Goal: Information Seeking & Learning: Learn about a topic

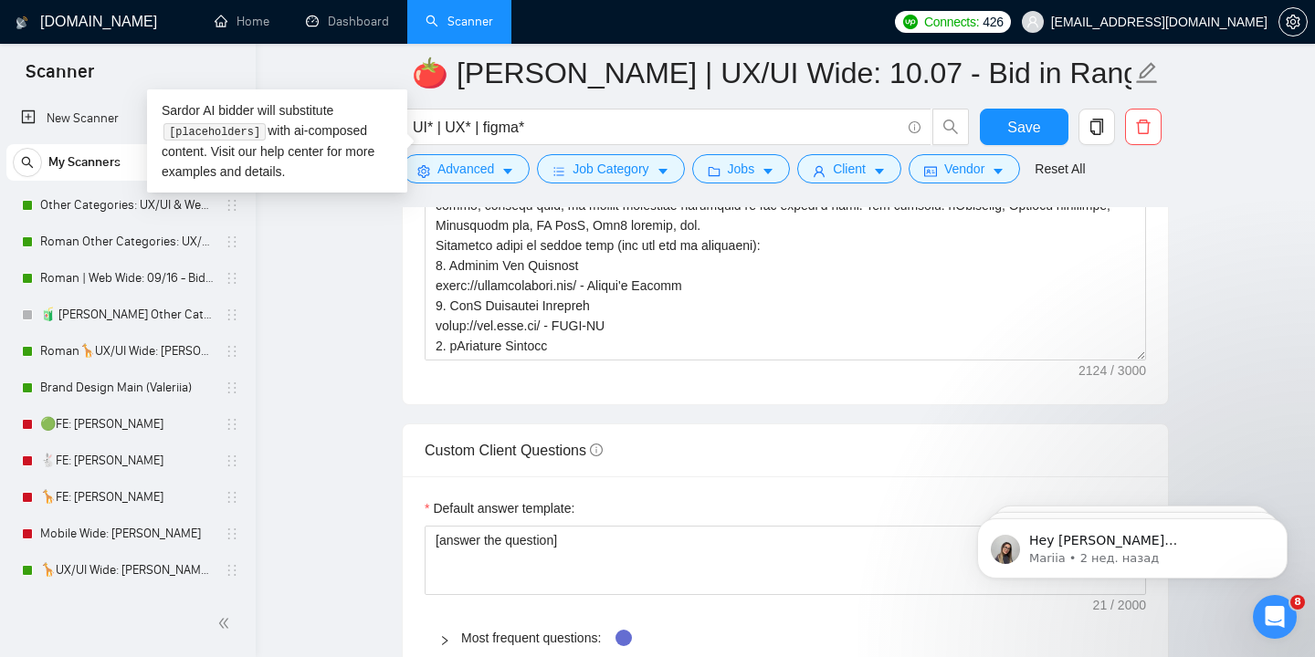
scroll to position [522, 0]
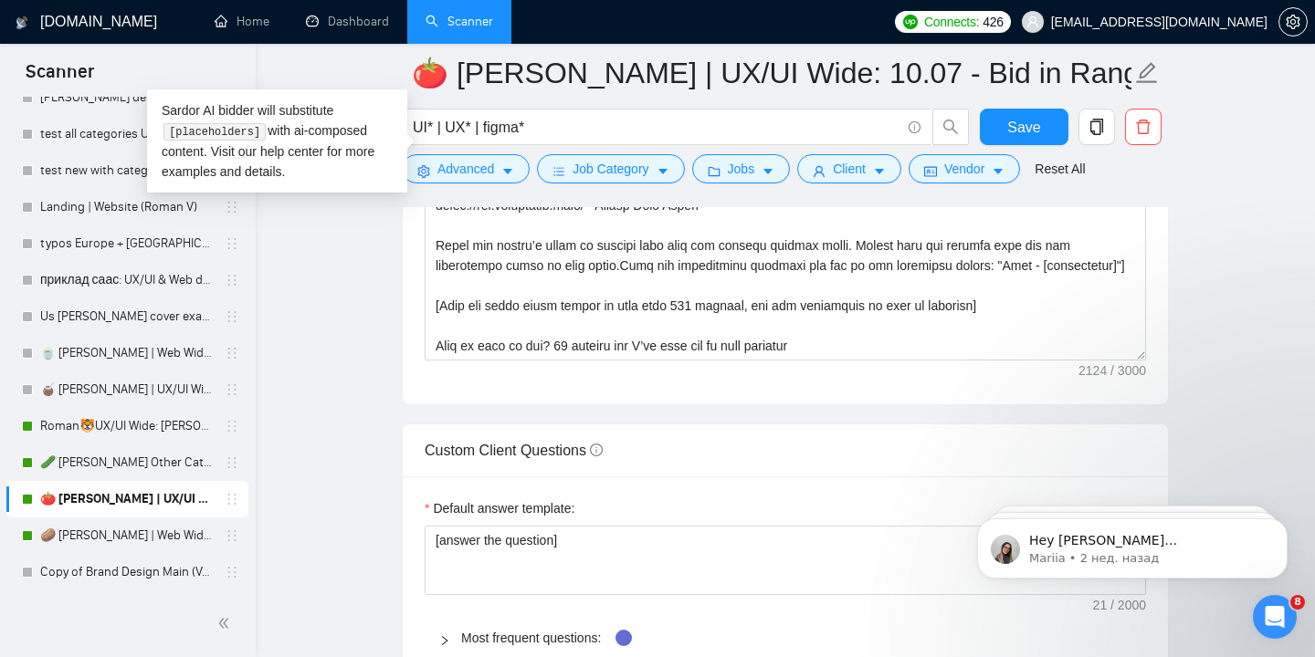
click at [332, 372] on main "🍅 [PERSON_NAME] | UX/UI Wide: 10.07 - Bid in Range UI* | UX* | figma* Save Adva…" at bounding box center [785, 207] width 1001 height 5485
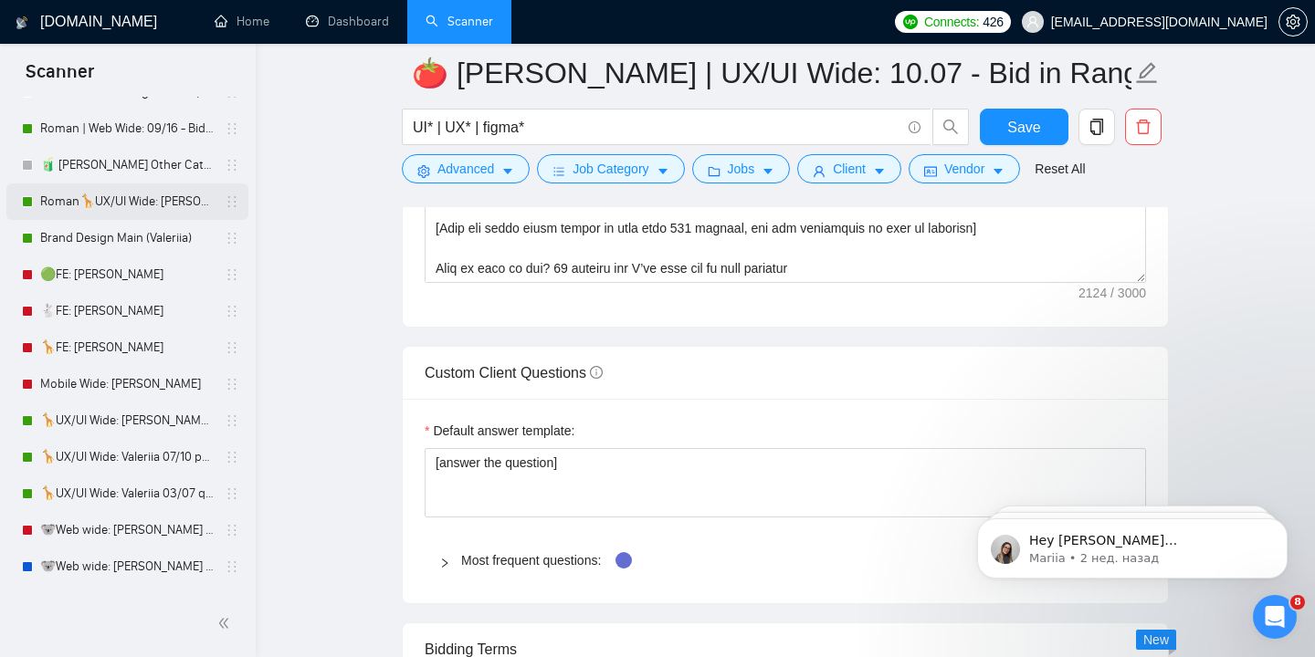
scroll to position [154, 0]
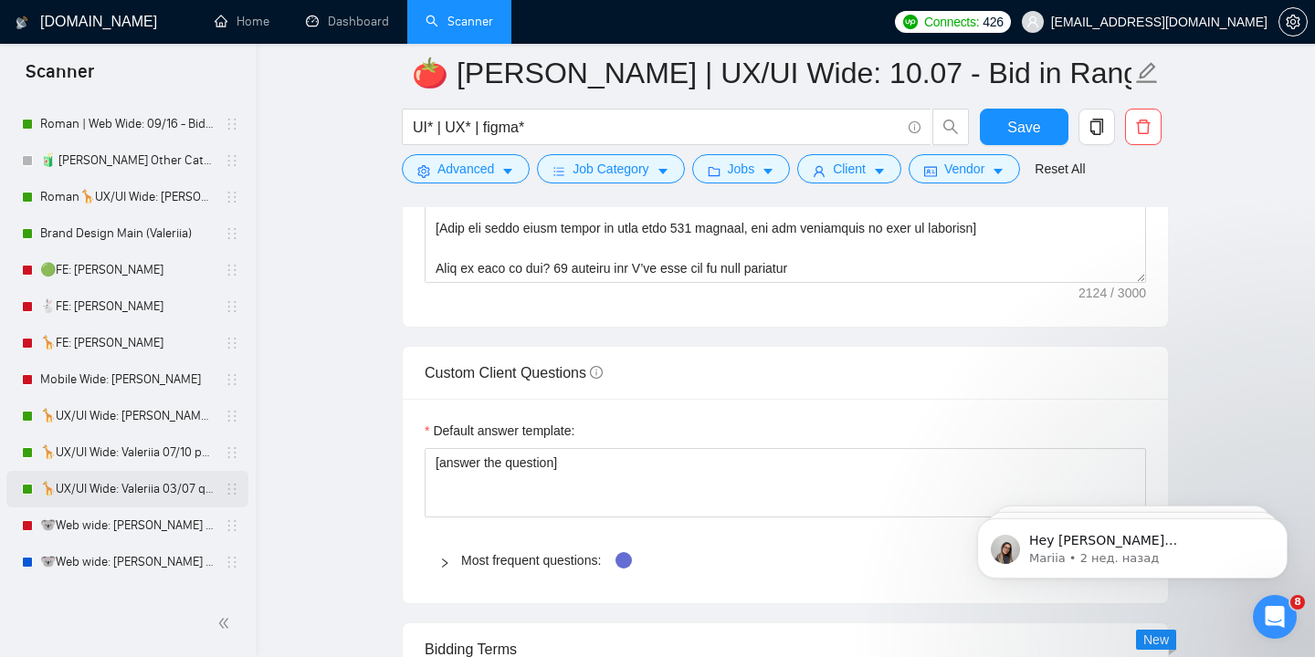
click at [99, 494] on link "🦒UX/UI Wide: Valeriia 03/07 quest" at bounding box center [126, 489] width 173 height 37
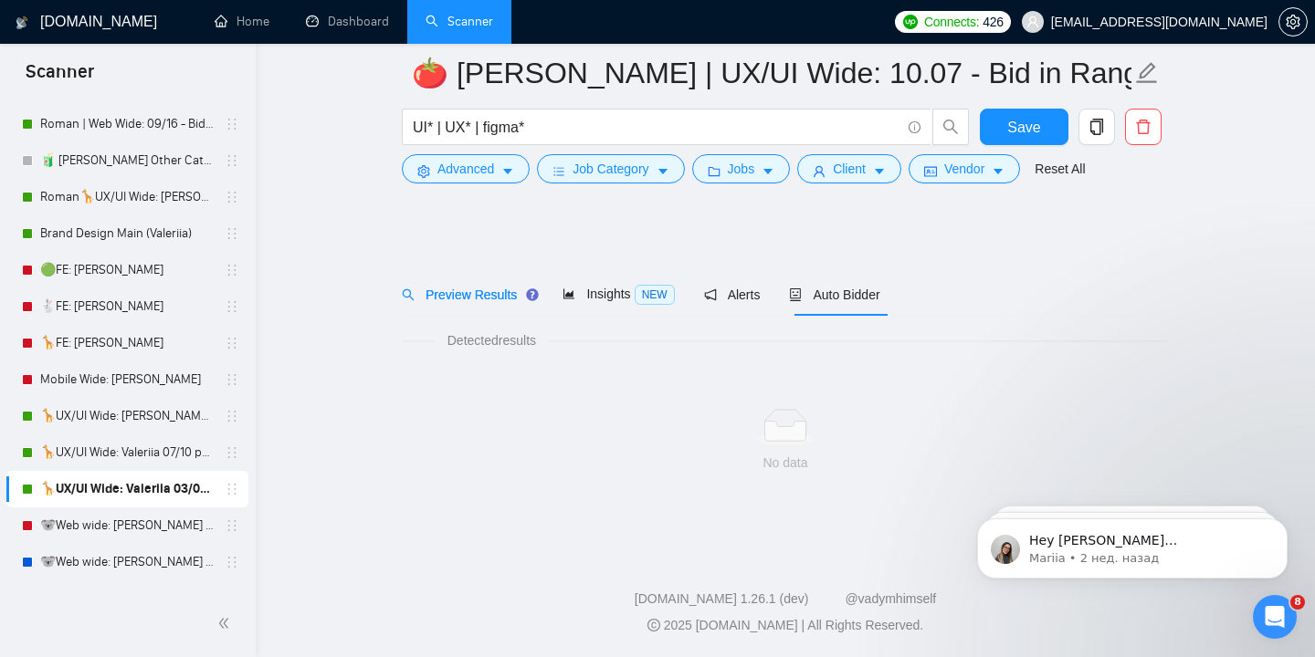
scroll to position [9, 0]
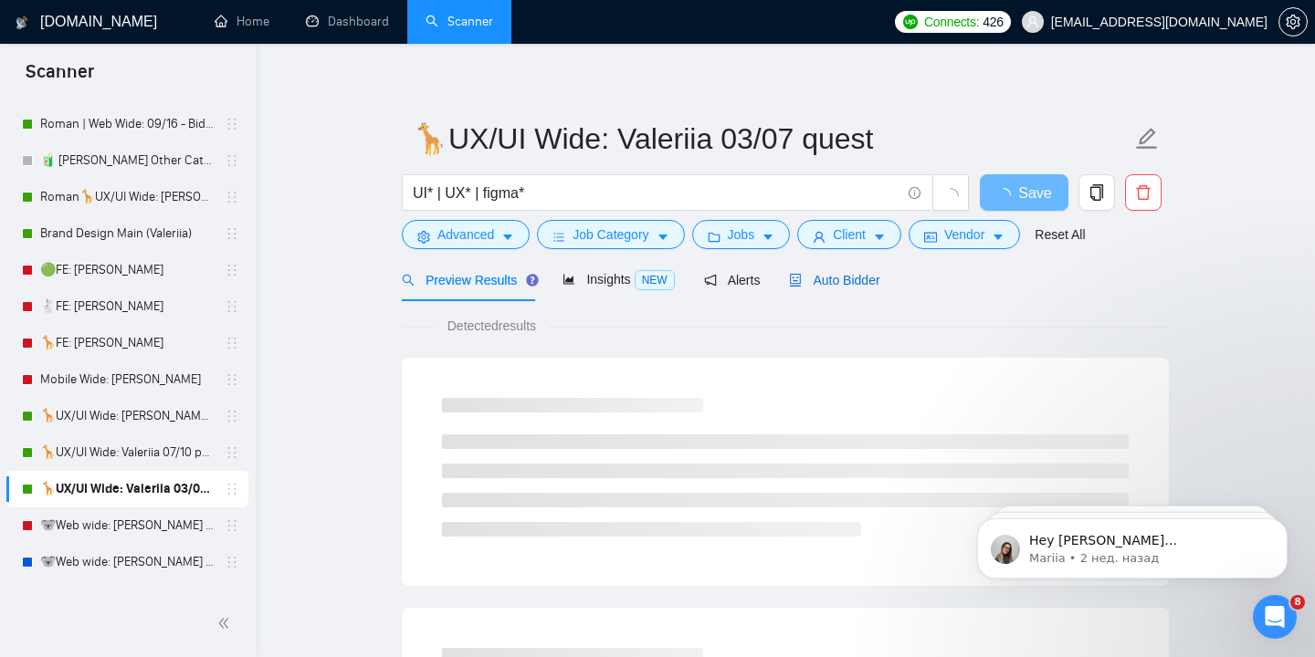
click at [873, 284] on span "Auto Bidder" at bounding box center [834, 280] width 90 height 15
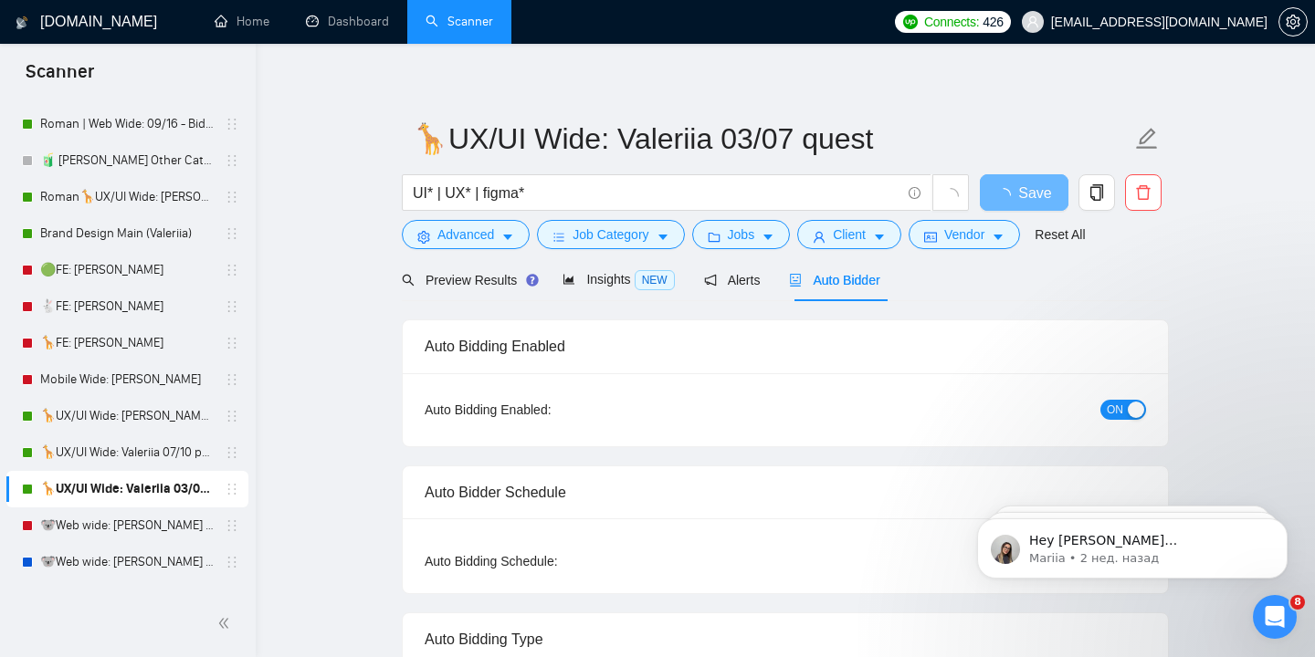
radio input "false"
radio input "true"
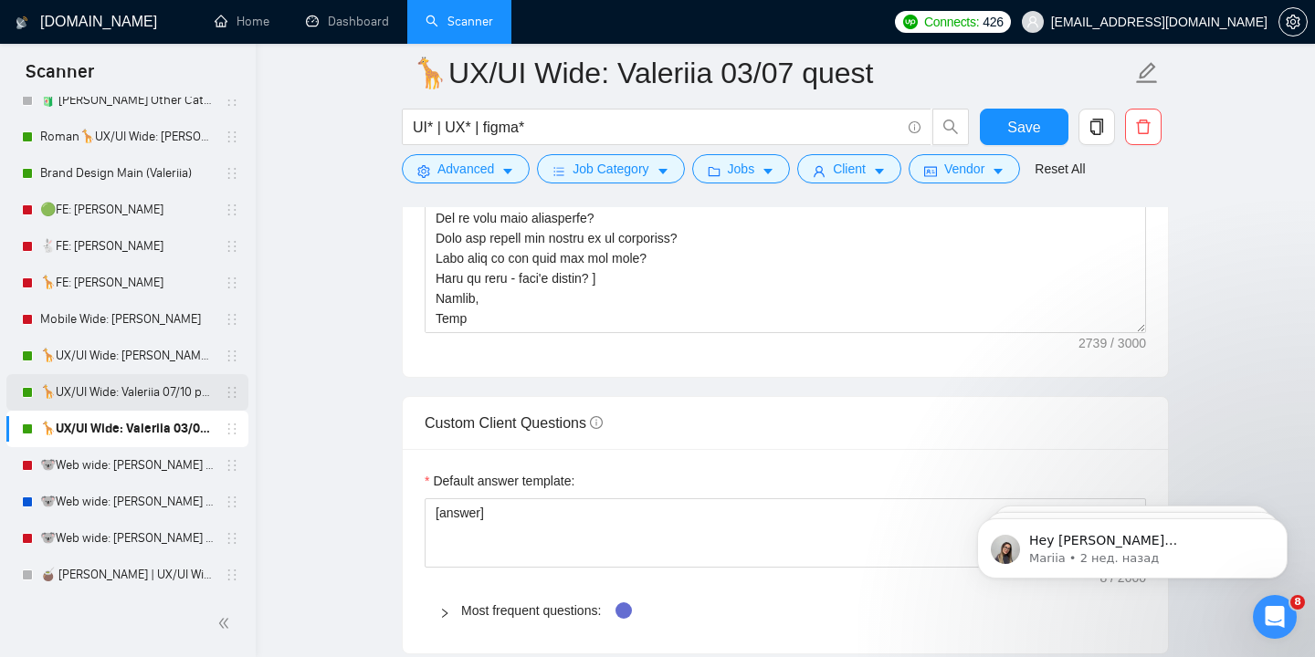
scroll to position [215, 0]
click at [149, 397] on link "🦒UX/UI Wide: Valeriia 07/10 portfolio" at bounding box center [126, 391] width 173 height 37
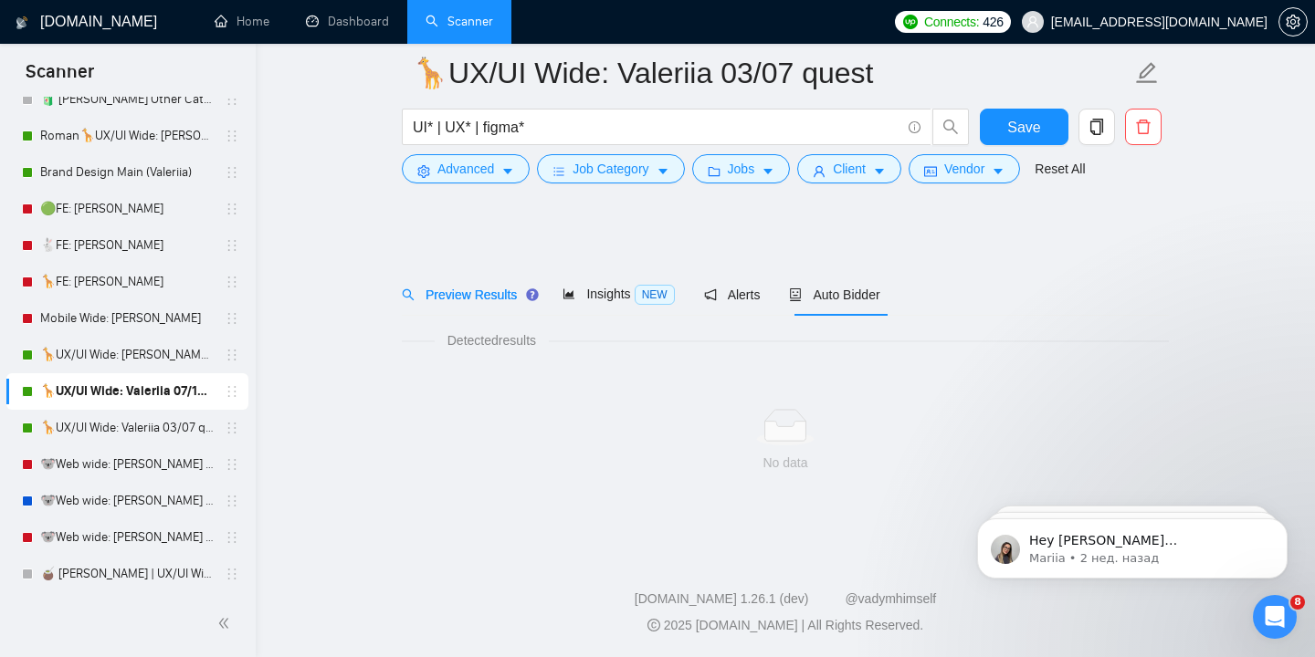
scroll to position [9, 0]
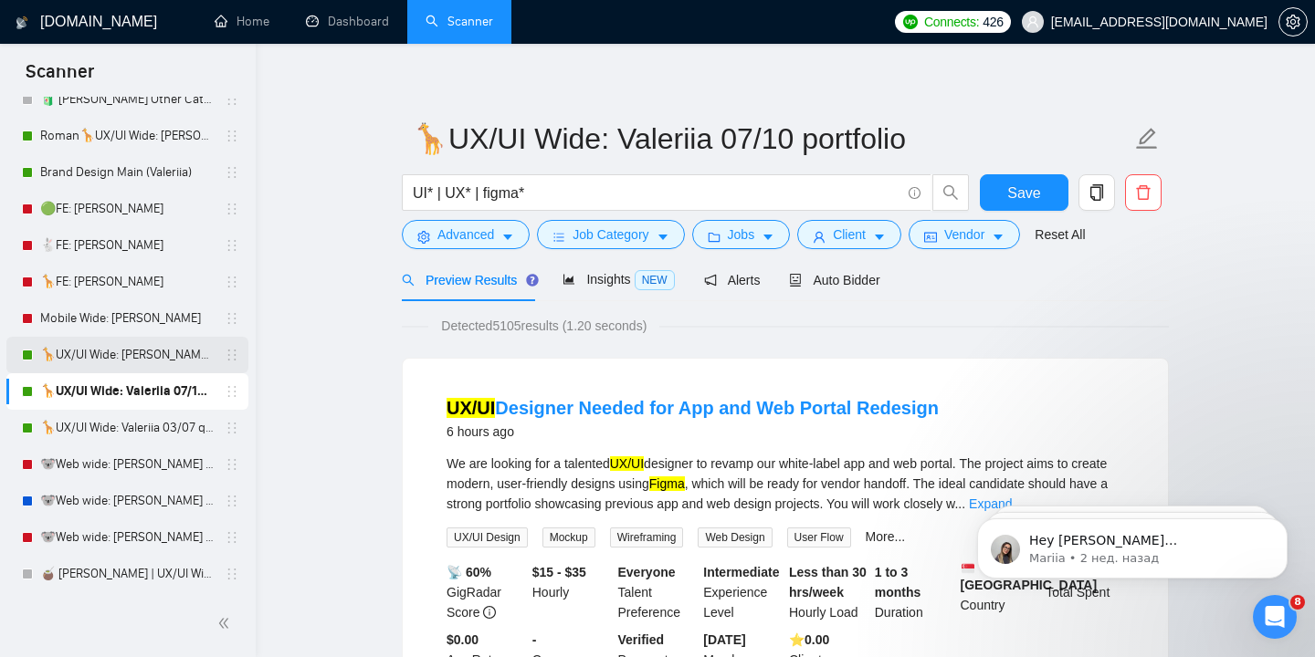
click at [146, 360] on link "🦒UX/UI Wide: [PERSON_NAME] 03/07 old" at bounding box center [126, 355] width 173 height 37
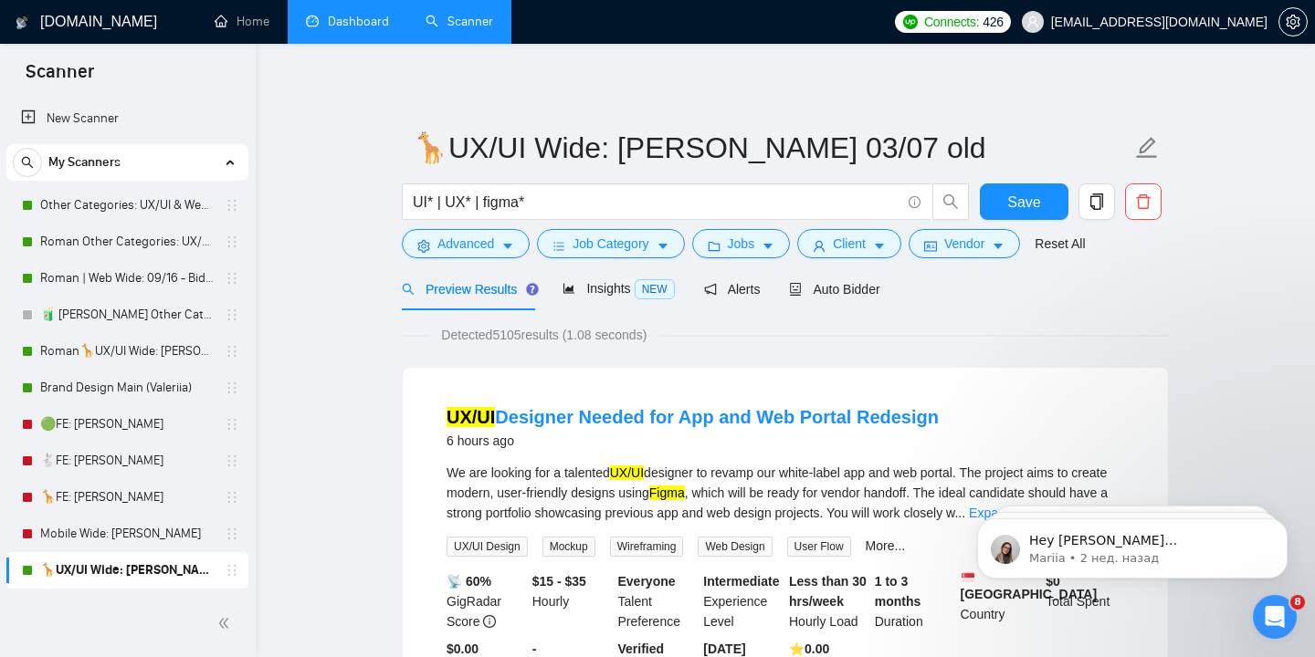
click at [369, 29] on link "Dashboard" at bounding box center [347, 22] width 83 height 16
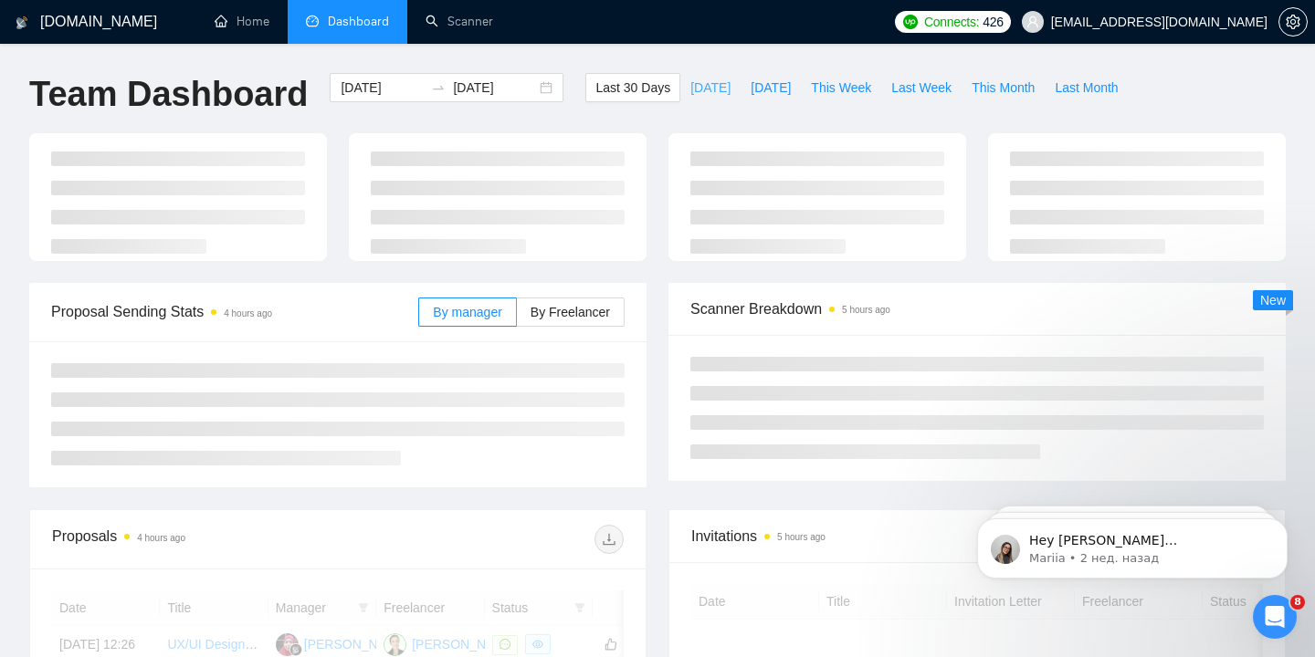
click at [707, 88] on span "[DATE]" at bounding box center [710, 88] width 40 height 20
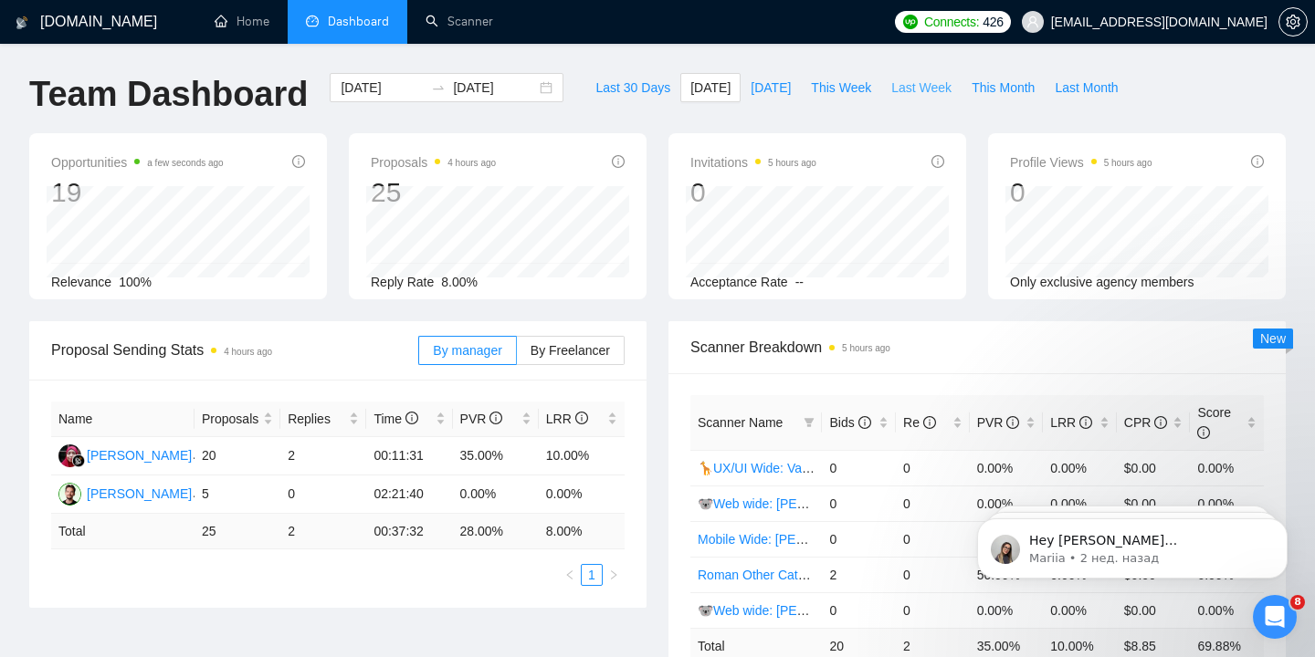
click at [911, 89] on span "Last Week" at bounding box center [921, 88] width 60 height 20
type input "[DATE]"
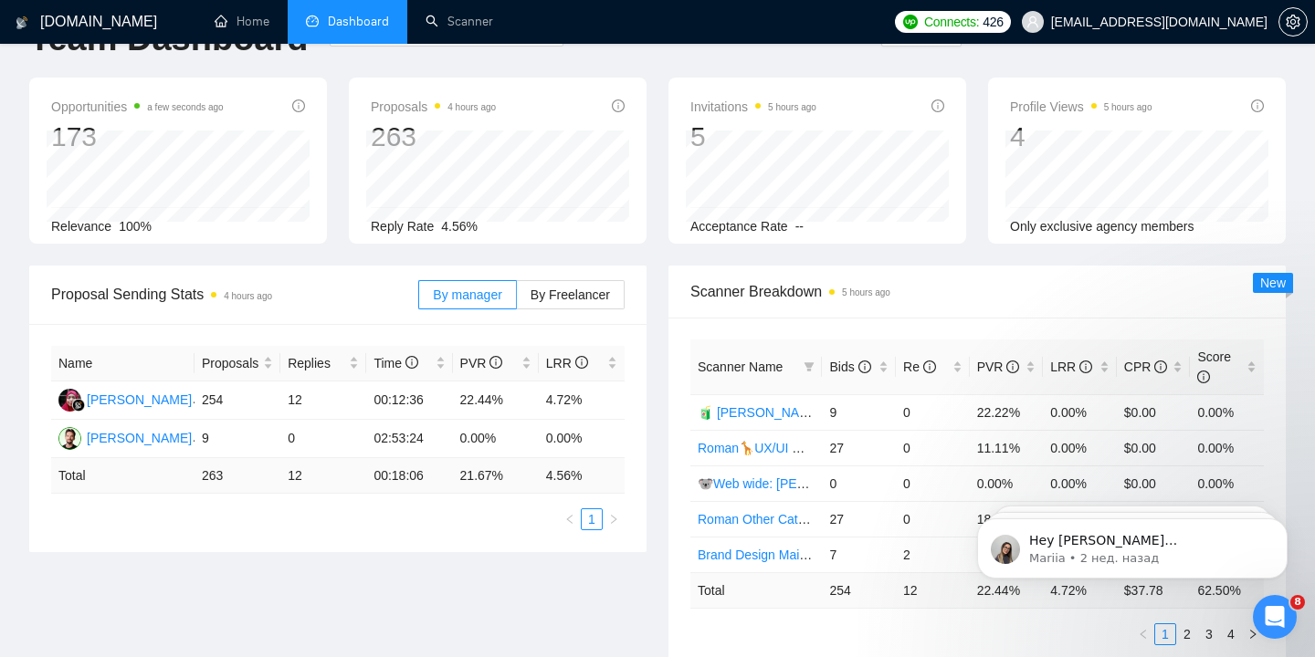
scroll to position [58, 0]
click at [603, 301] on label "By Freelancer" at bounding box center [571, 292] width 108 height 29
click at [517, 298] on input "By Freelancer" at bounding box center [517, 298] width 0 height 0
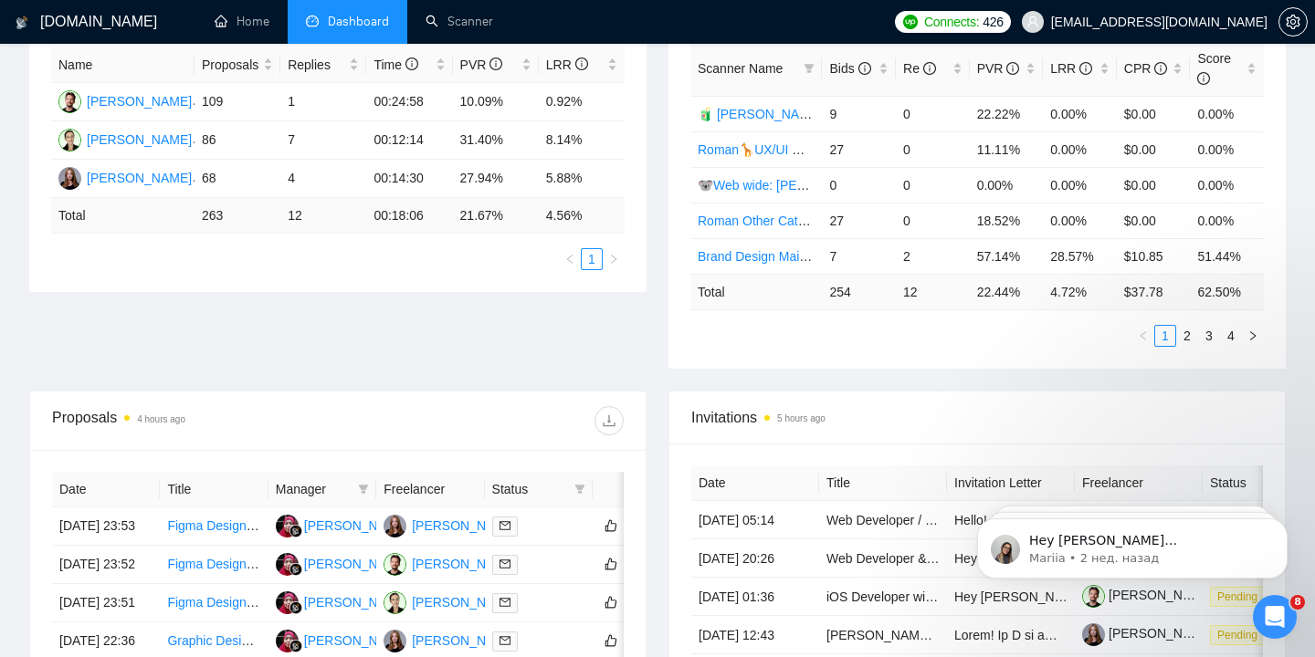
scroll to position [0, 0]
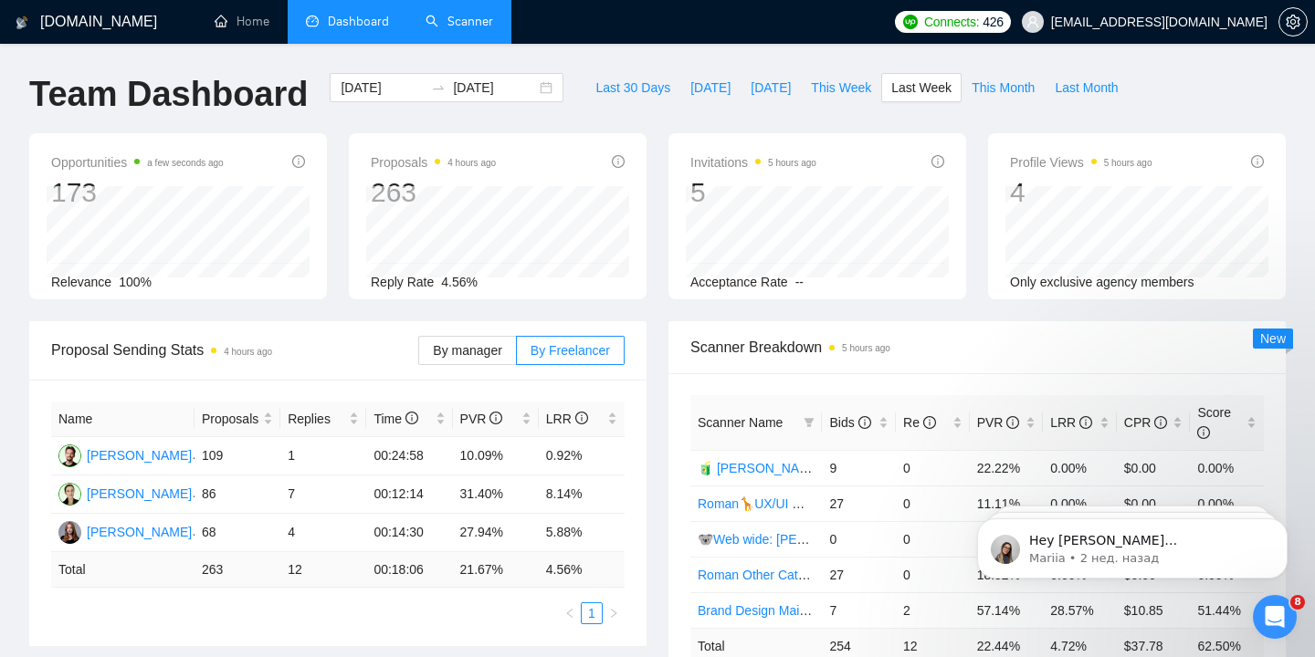
click at [470, 22] on link "Scanner" at bounding box center [459, 22] width 68 height 16
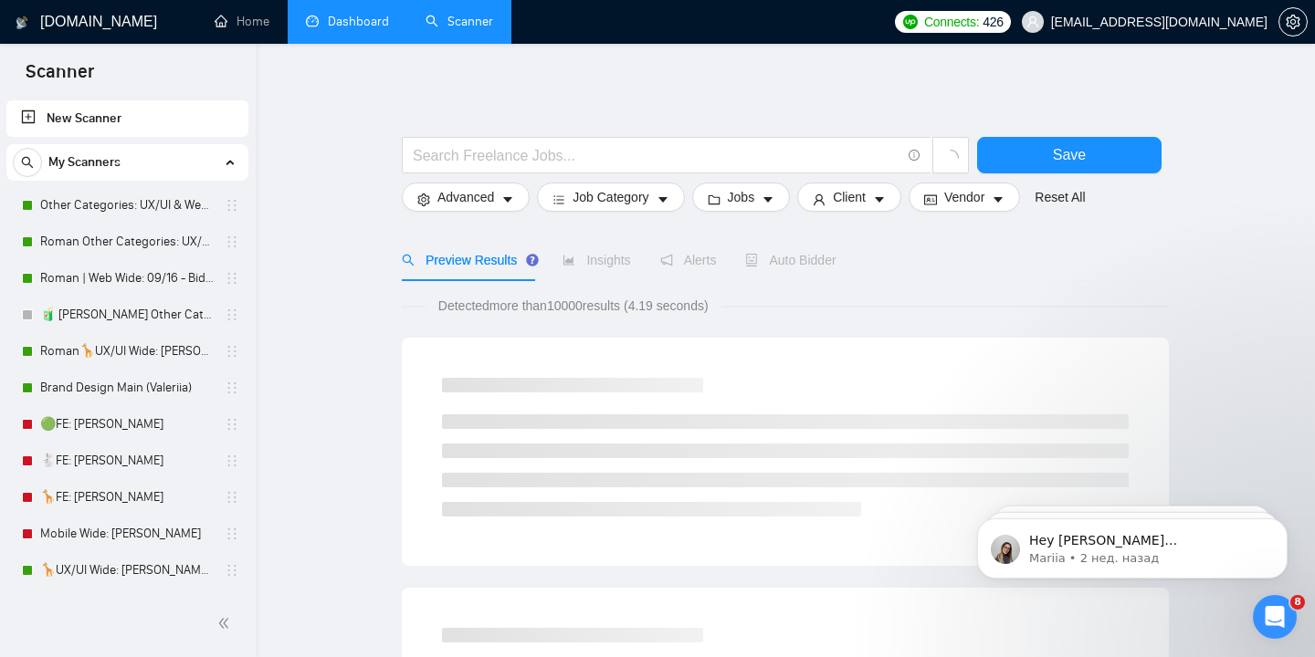
click at [356, 25] on link "Dashboard" at bounding box center [347, 22] width 83 height 16
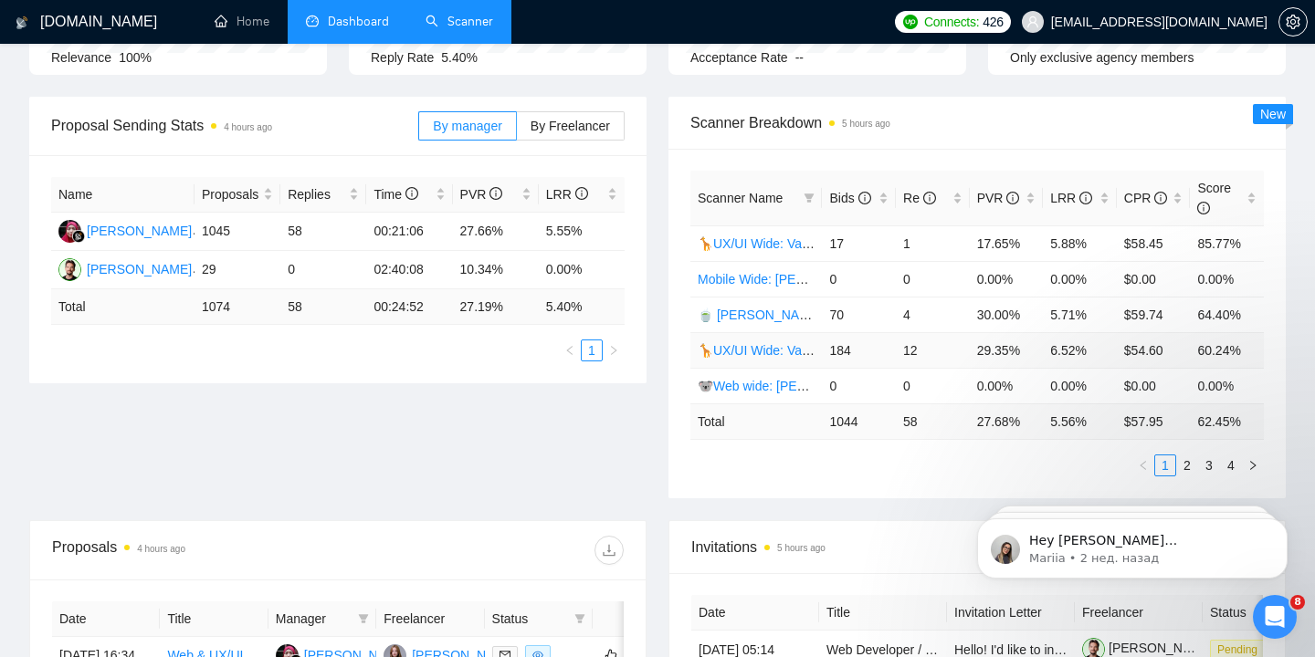
scroll to position [226, 0]
click at [783, 350] on link "🦒UX/UI Wide: Valeriia 03/07 quest" at bounding box center [799, 348] width 202 height 15
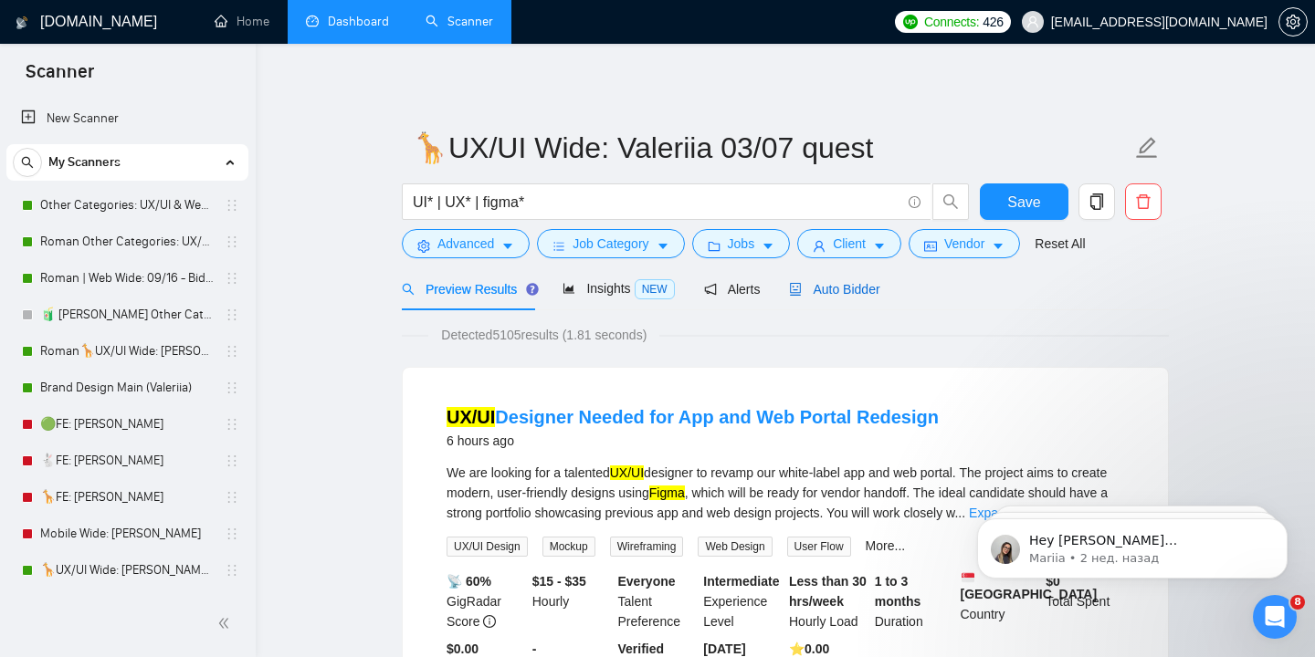
click at [860, 289] on span "Auto Bidder" at bounding box center [834, 289] width 90 height 15
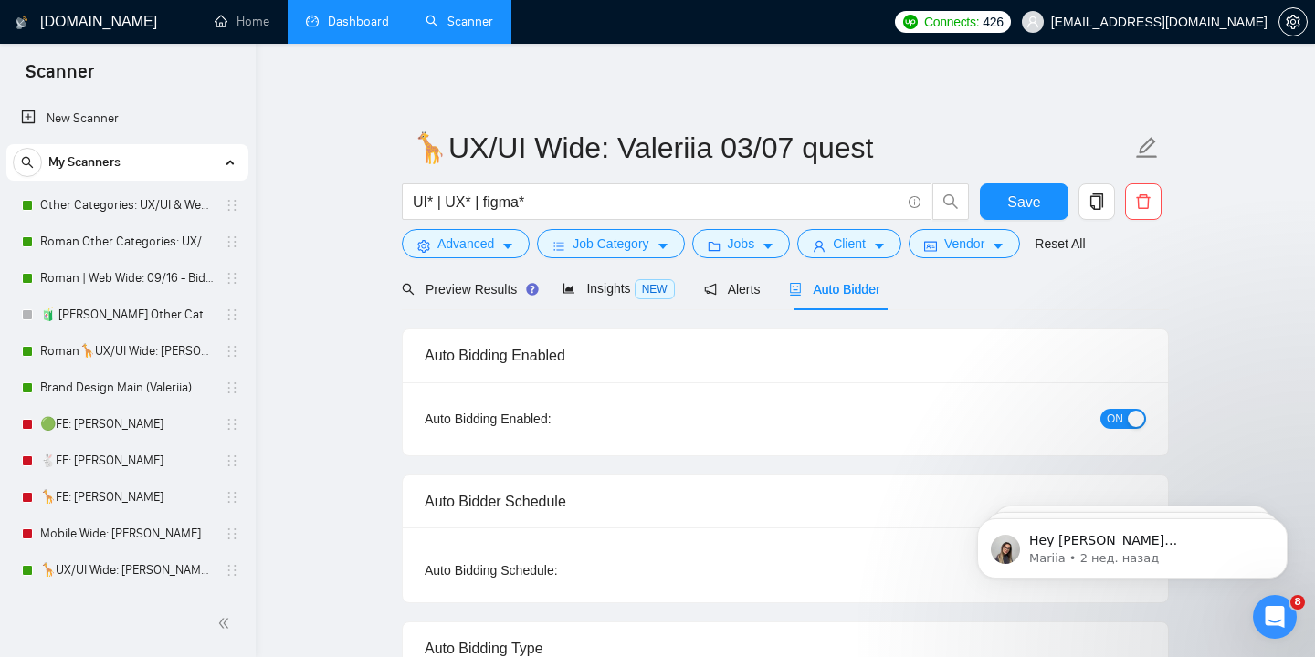
radio input "false"
radio input "true"
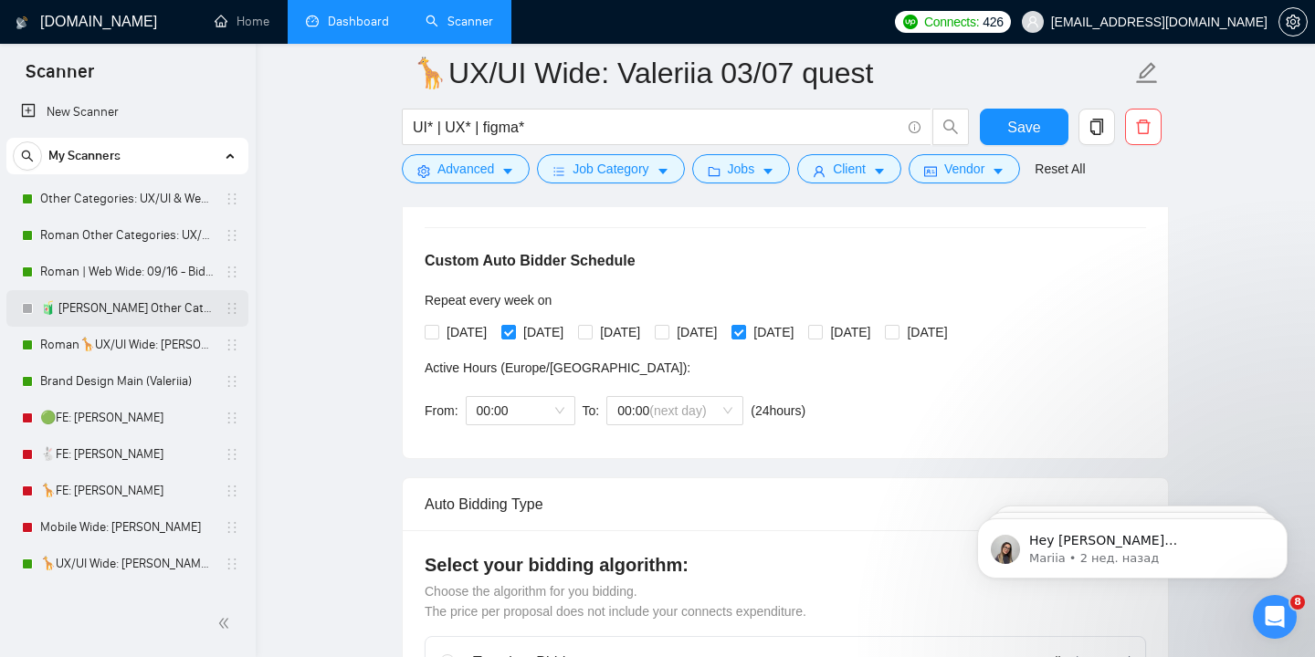
scroll to position [8, 0]
click at [145, 350] on link "Roman🦒UX/UI Wide: [PERSON_NAME] 03/07 quest 22/09" at bounding box center [126, 343] width 173 height 37
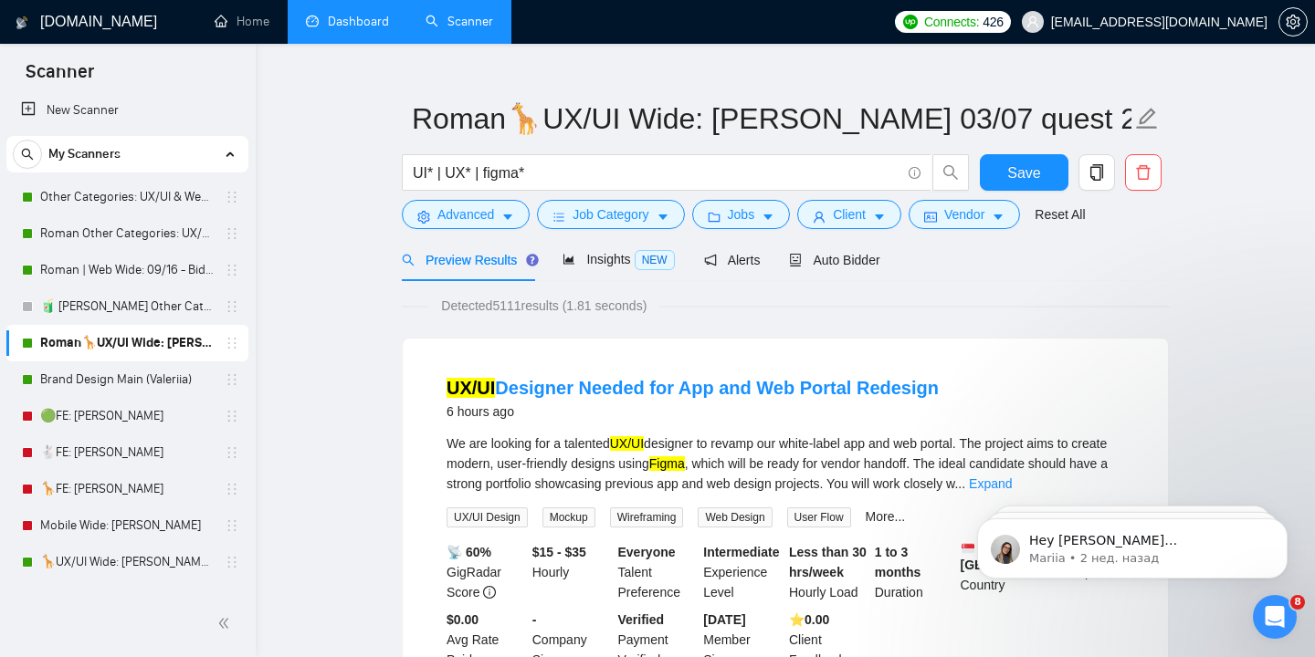
scroll to position [38, 0]
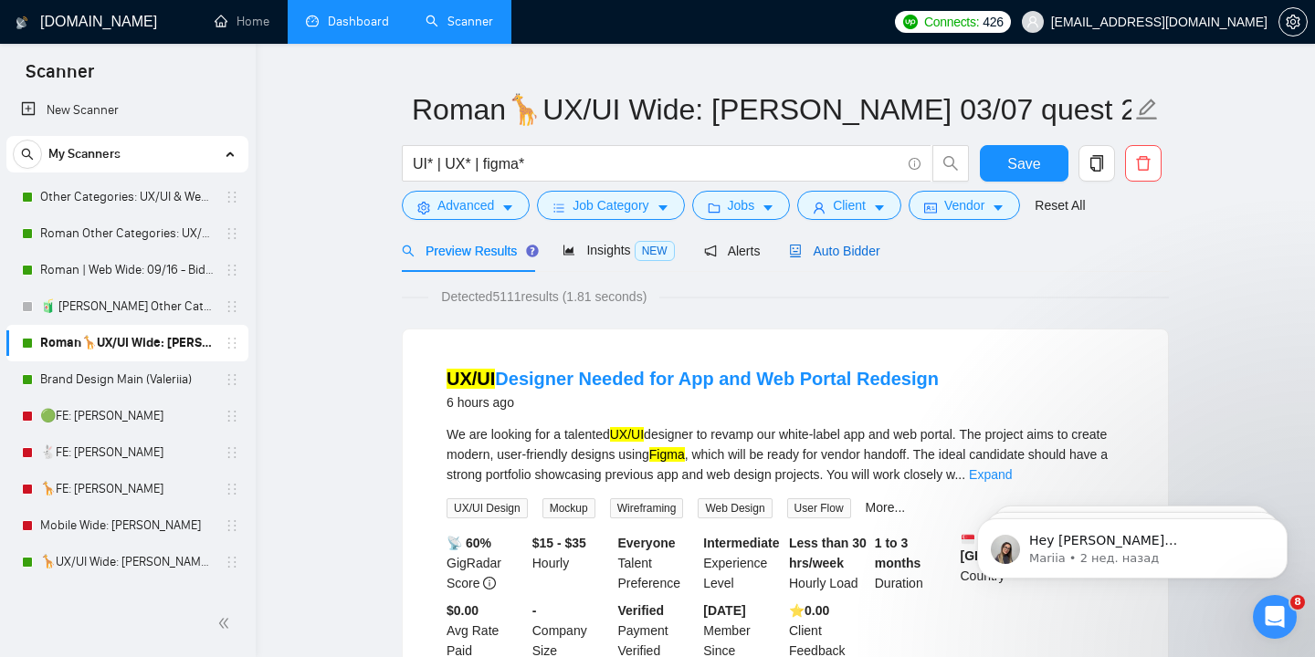
click at [864, 253] on span "Auto Bidder" at bounding box center [834, 251] width 90 height 15
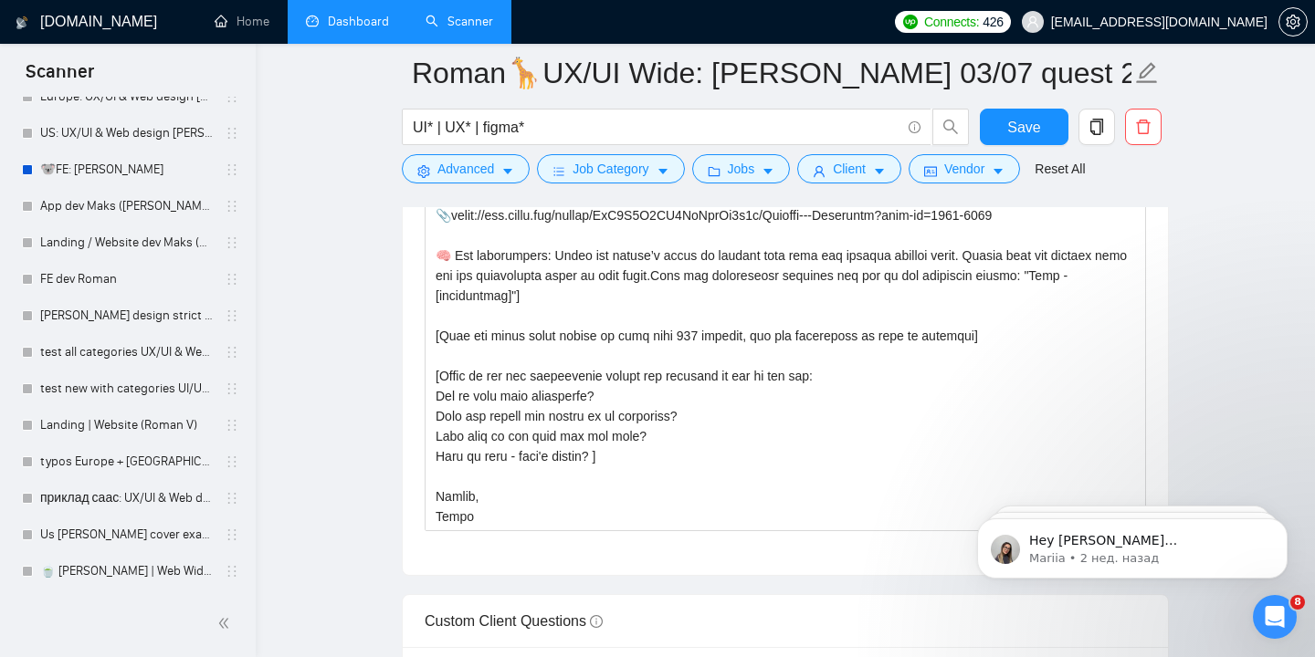
scroll to position [1021, 0]
click at [324, 466] on main "Roman🦒UX/UI Wide: [PERSON_NAME] 03/07 quest 22/09 UI* | UX* | figma* Save Advan…" at bounding box center [785, 313] width 1001 height 5600
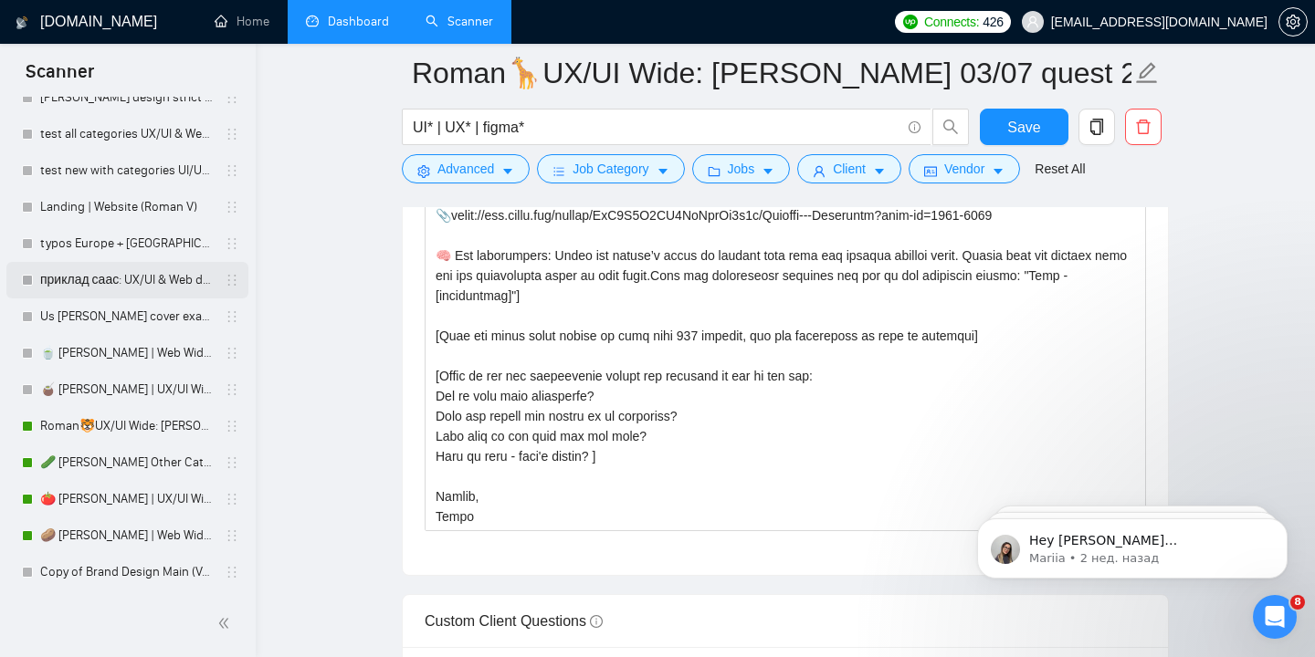
scroll to position [0, 0]
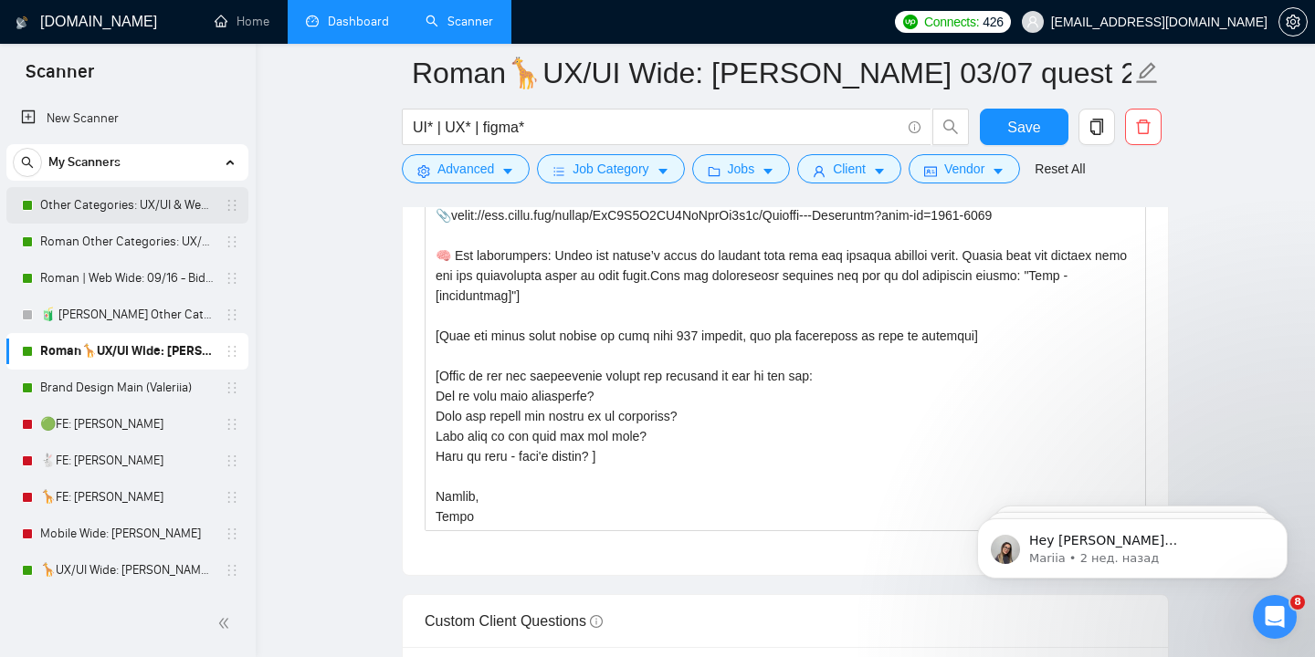
click at [181, 205] on link "Other Categories: UX/UI & Web design Valeriia" at bounding box center [126, 205] width 173 height 37
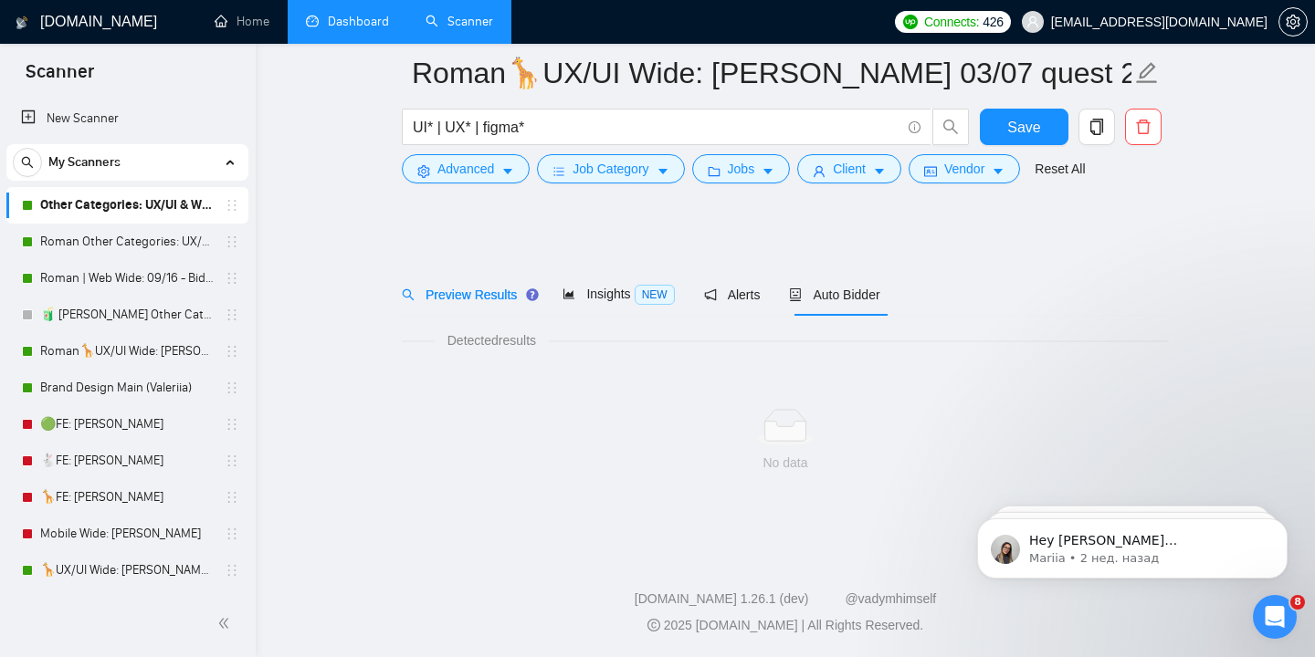
scroll to position [9, 0]
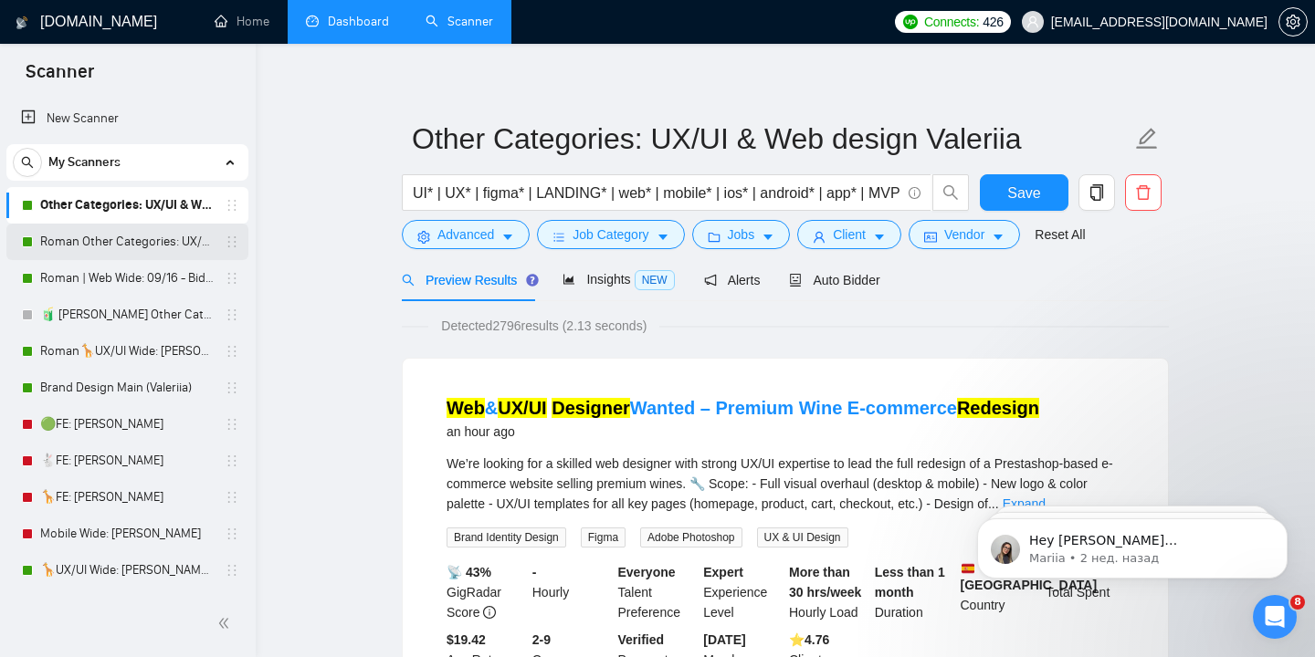
click at [163, 247] on link "Roman Other Categories: UX/UI & Web design copy [PERSON_NAME]" at bounding box center [126, 242] width 173 height 37
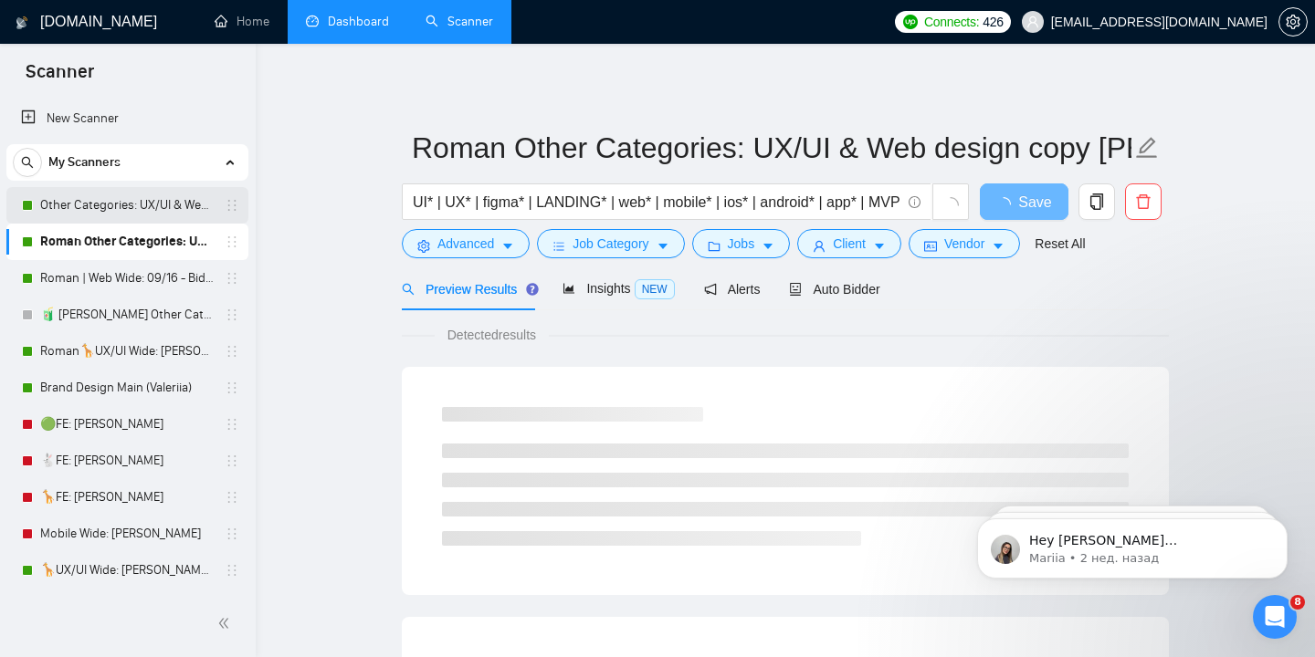
click at [173, 205] on link "Other Categories: UX/UI & Web design Valeriia" at bounding box center [126, 205] width 173 height 37
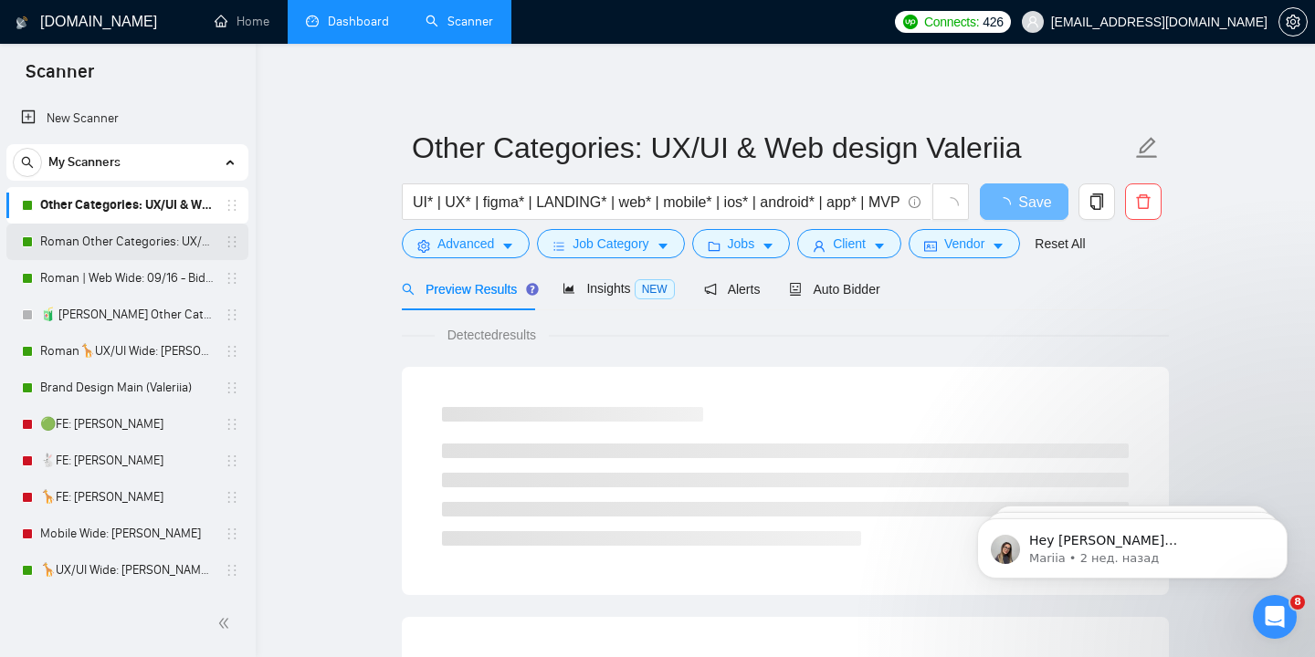
click at [152, 246] on link "Roman Other Categories: UX/UI & Web design copy [PERSON_NAME]" at bounding box center [126, 242] width 173 height 37
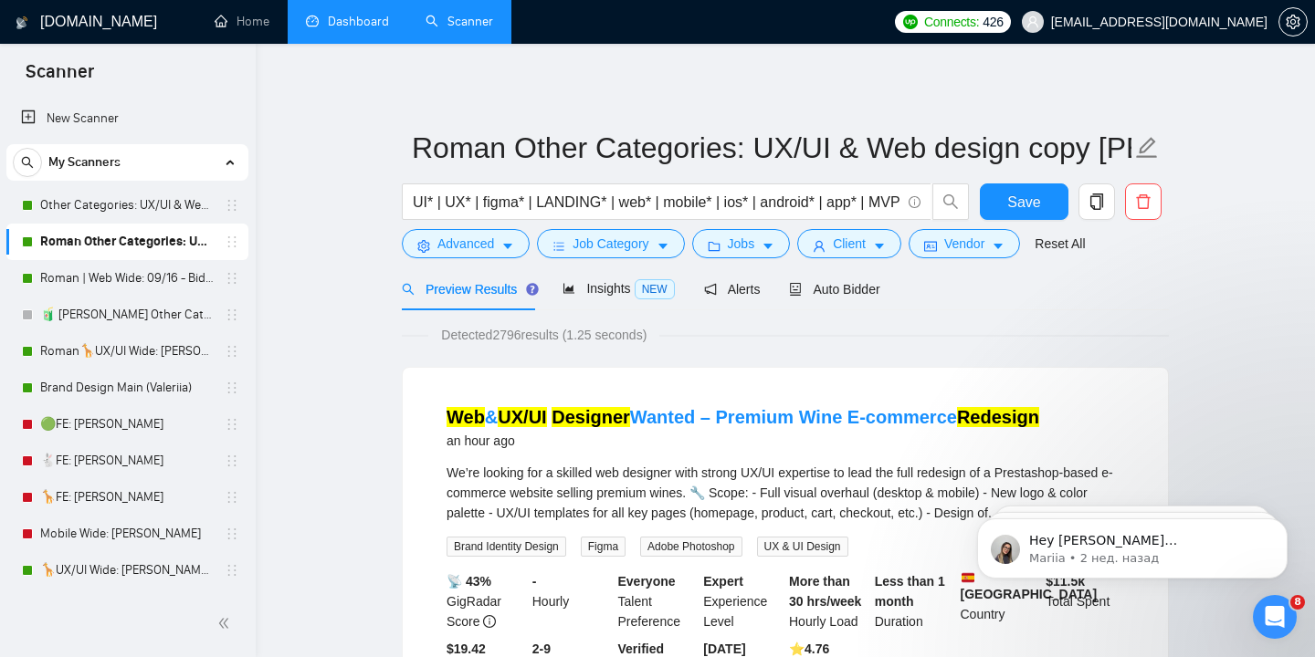
click at [132, 245] on link "Roman Other Categories: UX/UI & Web design copy [PERSON_NAME]" at bounding box center [126, 242] width 173 height 37
click at [138, 203] on link "Other Categories: UX/UI & Web design Valeriia" at bounding box center [126, 205] width 173 height 37
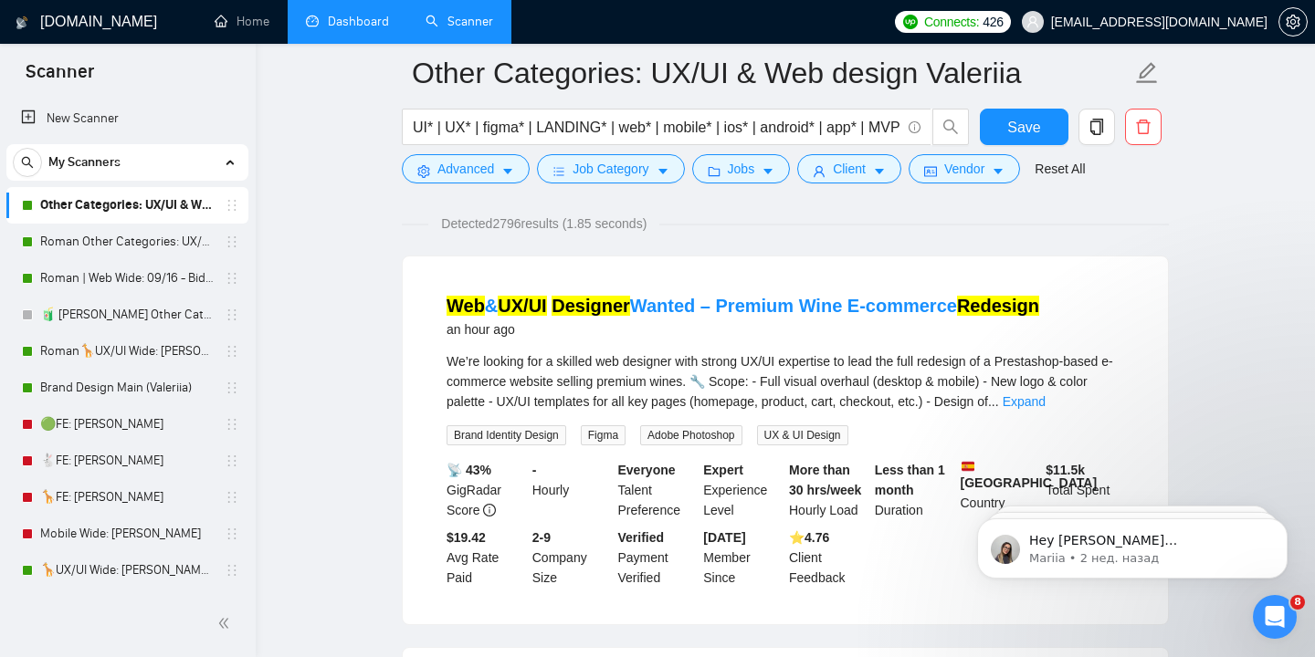
scroll to position [130, 0]
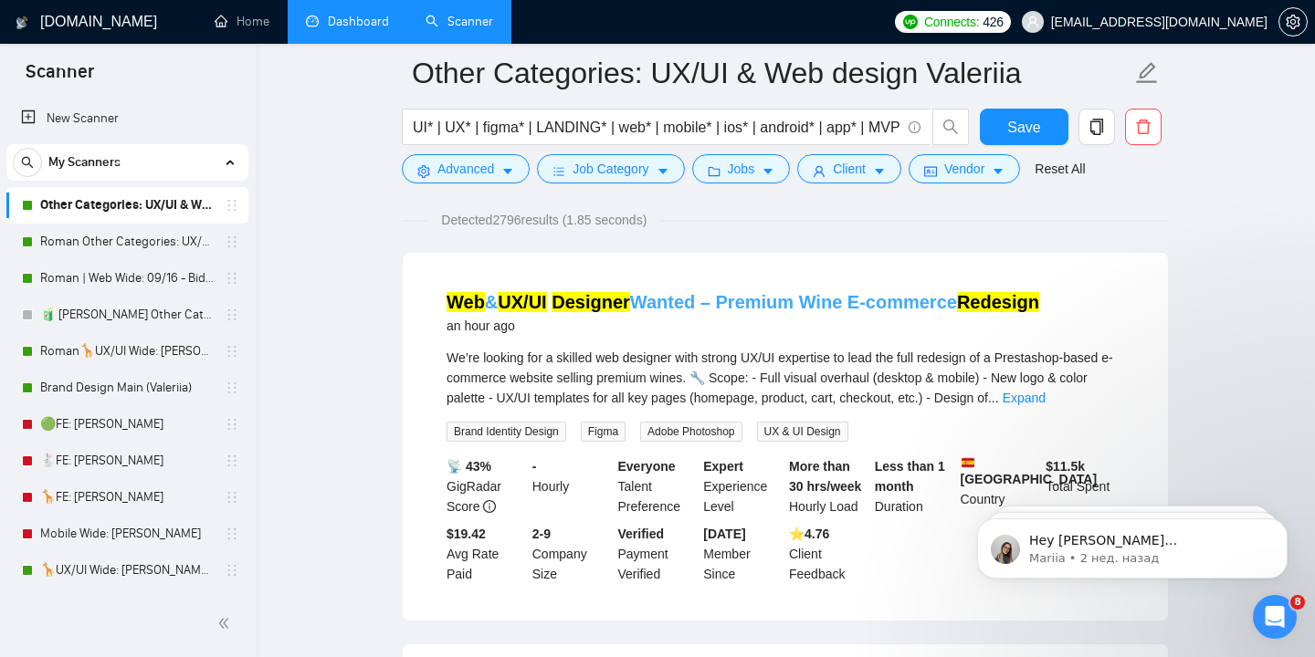
click at [715, 305] on link "Web & UX/UI Designer Wanted – Premium Wine E-commerce Redesign" at bounding box center [742, 302] width 593 height 20
click at [357, 28] on link "Dashboard" at bounding box center [347, 22] width 83 height 16
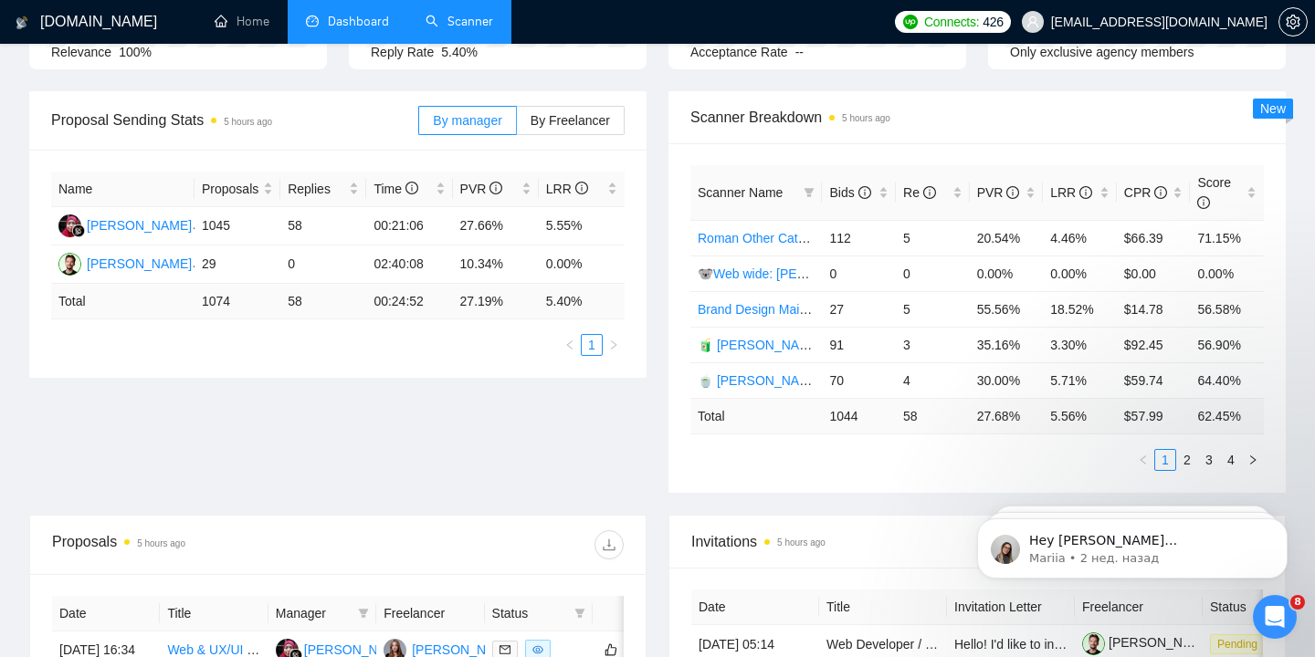
scroll to position [233, 0]
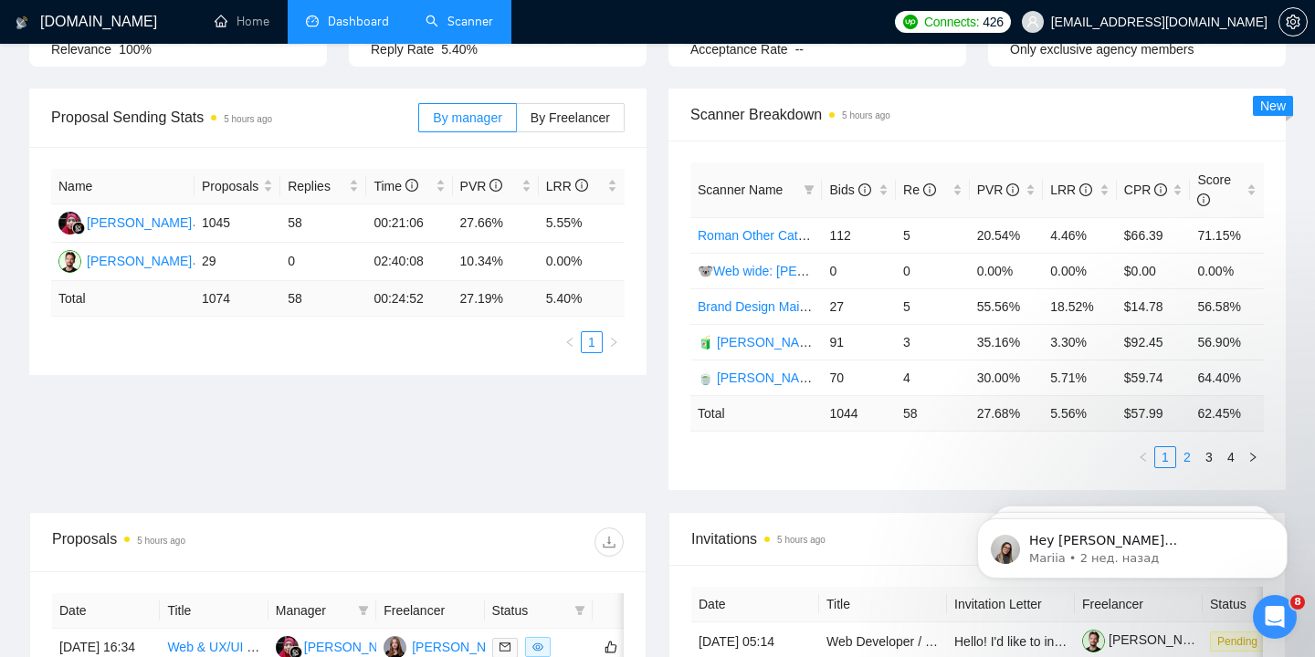
click at [1184, 461] on link "2" at bounding box center [1187, 457] width 20 height 20
click at [1165, 458] on link "1" at bounding box center [1165, 457] width 20 height 20
click at [1211, 456] on link "3" at bounding box center [1209, 457] width 20 height 20
click at [1187, 458] on link "2" at bounding box center [1187, 457] width 20 height 20
click at [1228, 454] on link "4" at bounding box center [1231, 457] width 20 height 20
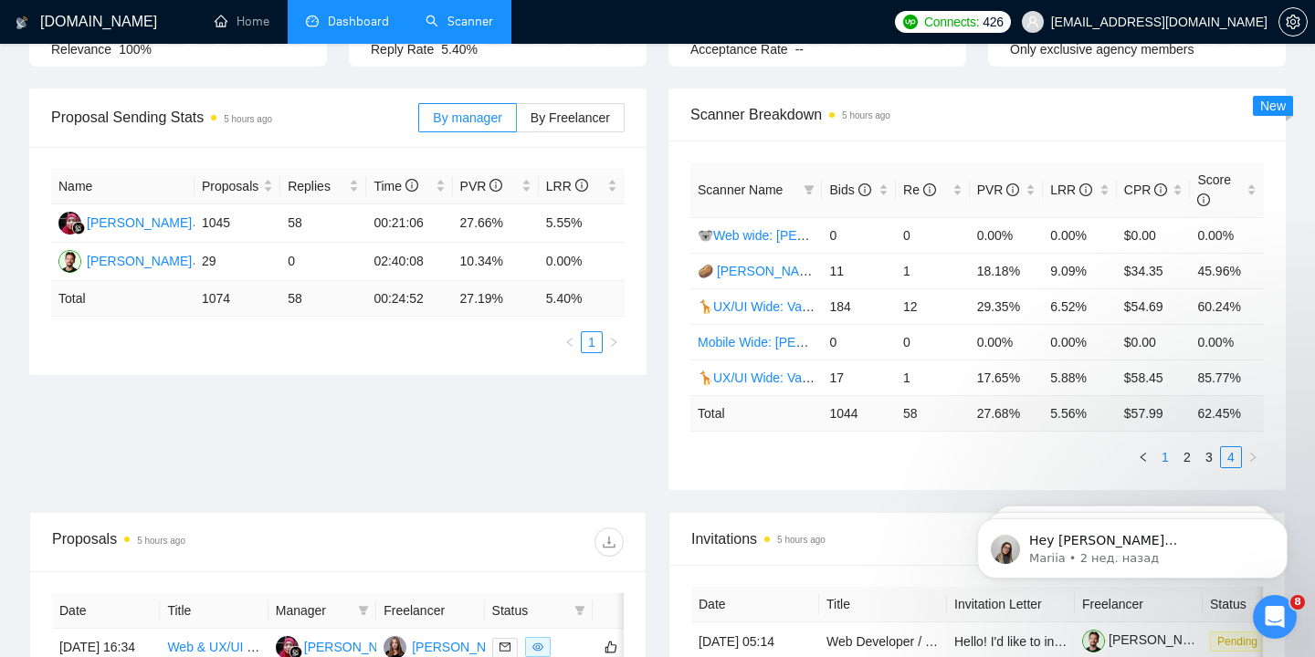
click at [1168, 454] on link "1" at bounding box center [1165, 457] width 20 height 20
